Goal: Transaction & Acquisition: Purchase product/service

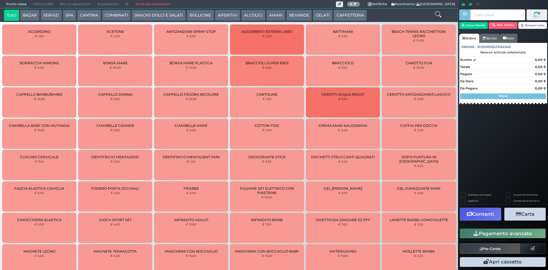
click at [65, 16] on button "SPA" at bounding box center [69, 15] width 13 height 11
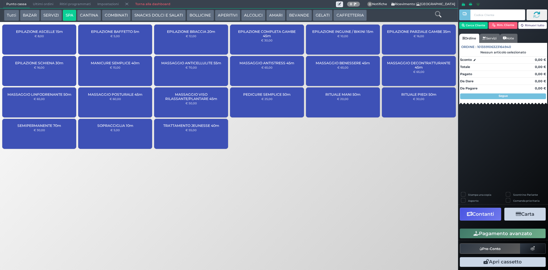
click at [278, 73] on div "MASSAGGIO ANTISTRESS 45m € 65,00" at bounding box center [267, 71] width 74 height 30
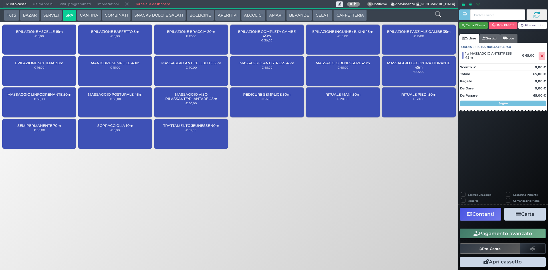
click at [480, 25] on button "Cerca Cliente" at bounding box center [473, 25] width 29 height 7
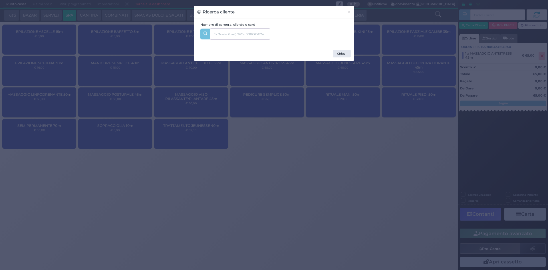
click at [231, 33] on input "text" at bounding box center [240, 34] width 60 height 11
type input "125"
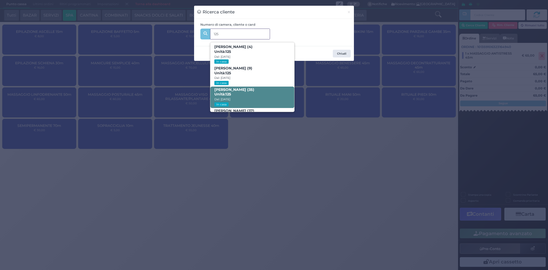
scroll to position [27, 0]
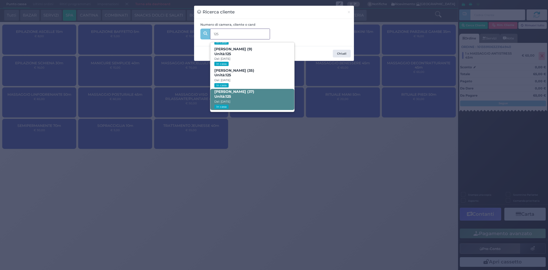
click at [226, 100] on small "Dal: [DATE]" at bounding box center [222, 102] width 16 height 4
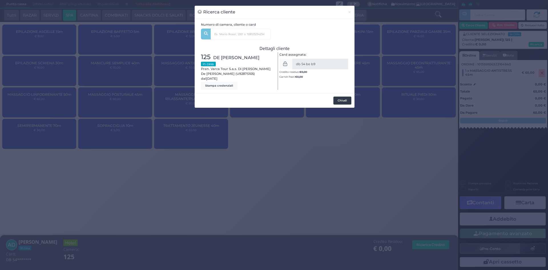
click at [338, 103] on button "Chiudi" at bounding box center [343, 101] width 18 height 8
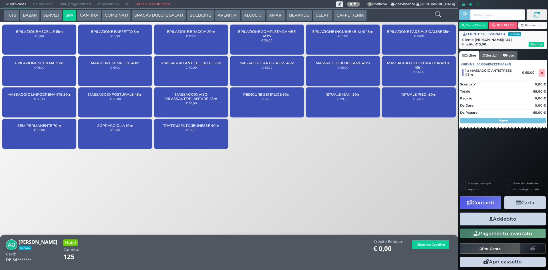
click at [531, 219] on button "Addebito" at bounding box center [503, 218] width 86 height 13
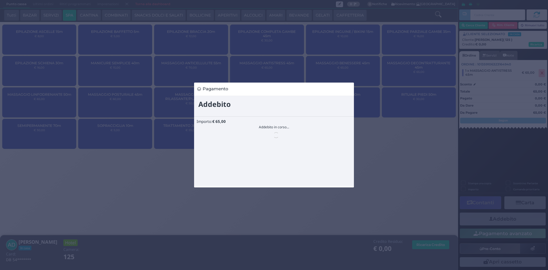
scroll to position [0, 0]
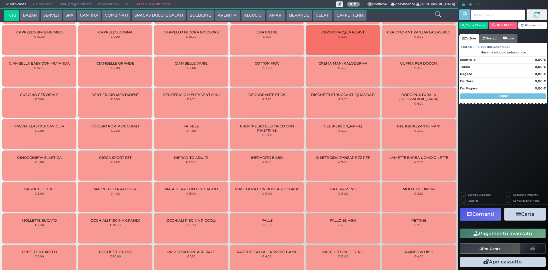
scroll to position [163, 0]
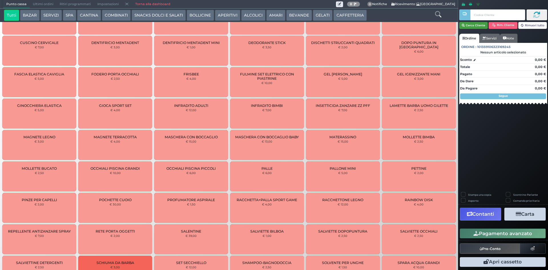
click at [478, 27] on button "Cerca Cliente" at bounding box center [473, 25] width 29 height 7
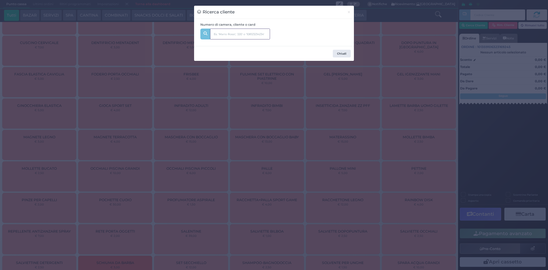
click at [223, 32] on input "text" at bounding box center [240, 34] width 60 height 11
type input "248"
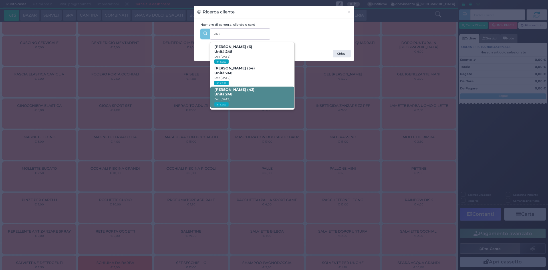
click at [235, 93] on span "Manuela Vasto (42) Unità: 248 Dal: 10/08/2025 In casa" at bounding box center [252, 97] width 84 height 21
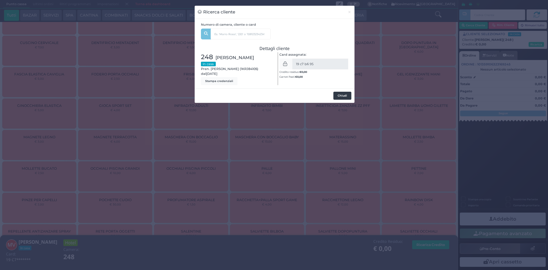
click at [338, 97] on button "Chiudi" at bounding box center [343, 96] width 18 height 8
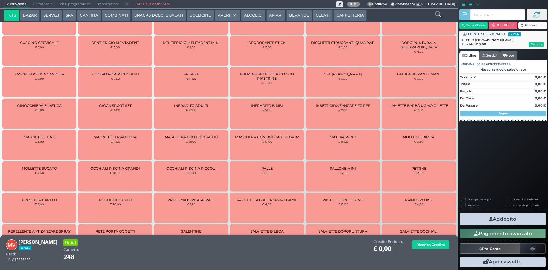
click at [52, 15] on button "SERVIZI" at bounding box center [51, 15] width 21 height 11
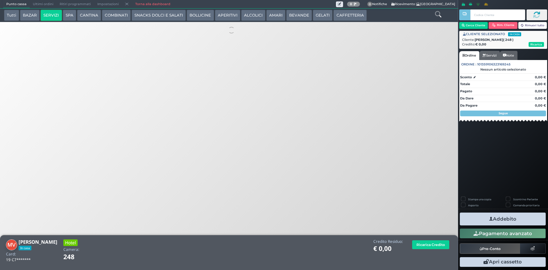
scroll to position [0, 0]
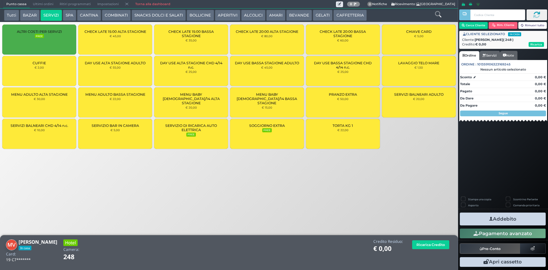
click at [407, 64] on span "LAVAGGIO TELO MARE" at bounding box center [418, 63] width 41 height 4
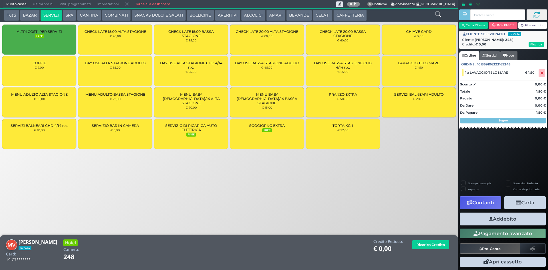
click at [500, 223] on button "Addebito" at bounding box center [503, 218] width 86 height 13
